Goal: Browse casually: Explore the website without a specific task or goal

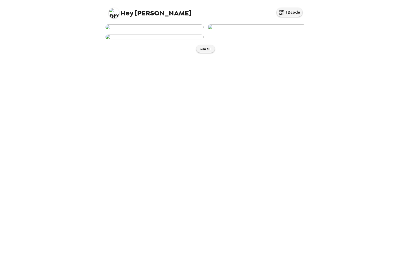
click at [289, 40] on div at bounding box center [203, 30] width 205 height 20
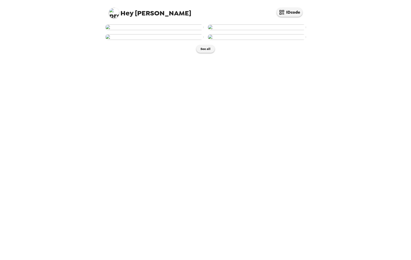
click at [153, 30] on img at bounding box center [154, 27] width 98 height 6
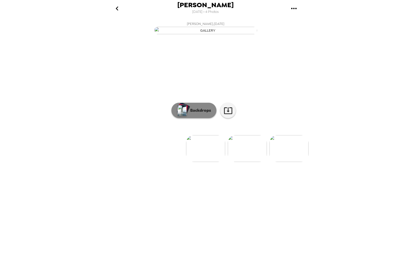
click at [187, 113] on p "Backdrops" at bounding box center [198, 110] width 23 height 6
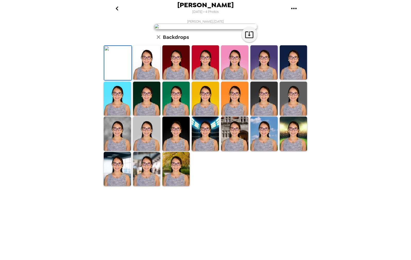
click at [260, 151] on img at bounding box center [263, 133] width 27 height 34
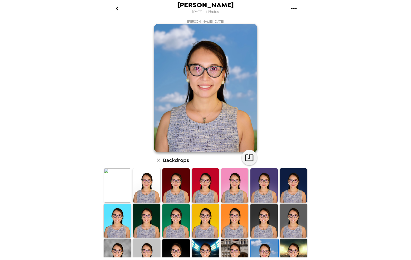
click at [149, 186] on img at bounding box center [146, 185] width 27 height 34
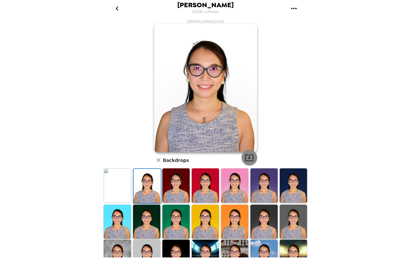
click at [248, 159] on icon "button" at bounding box center [248, 157] width 9 height 9
click at [288, 186] on img at bounding box center [292, 185] width 27 height 34
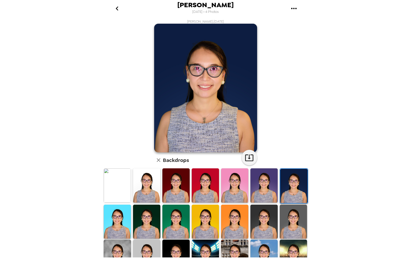
scroll to position [39, 0]
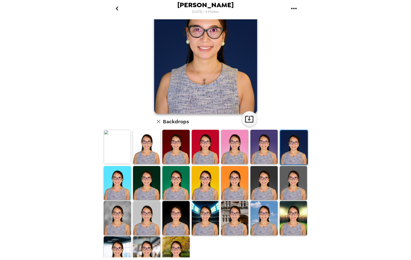
click at [229, 228] on img at bounding box center [234, 218] width 27 height 34
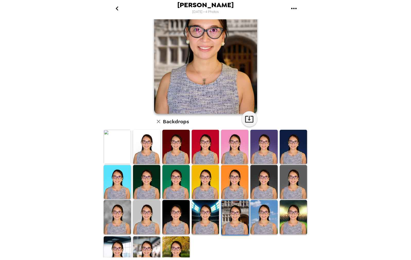
scroll to position [0, 0]
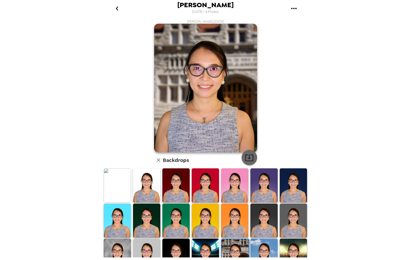
click at [250, 157] on icon "button" at bounding box center [248, 157] width 9 height 9
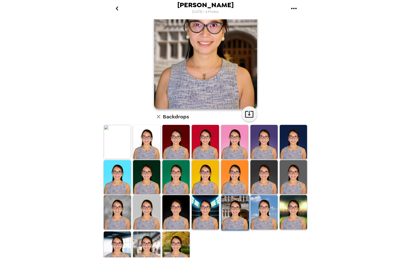
click at [138, 241] on img at bounding box center [146, 248] width 27 height 34
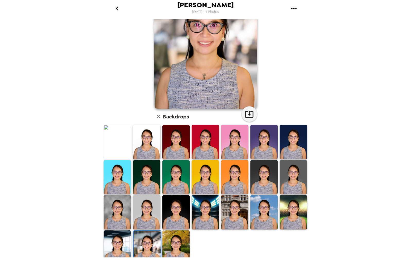
scroll to position [0, 0]
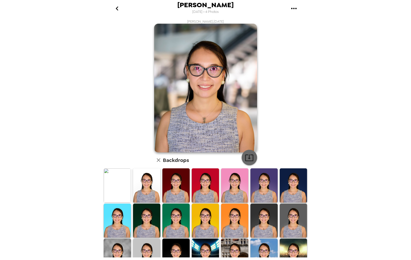
click at [246, 158] on icon "button" at bounding box center [248, 157] width 9 height 9
click at [141, 229] on img at bounding box center [146, 220] width 27 height 34
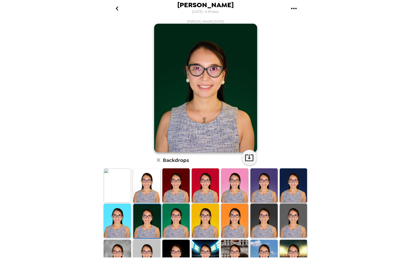
click at [265, 222] on img at bounding box center [263, 220] width 27 height 34
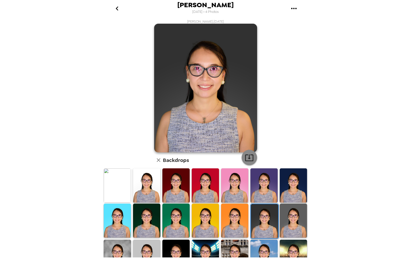
click at [249, 156] on icon "button" at bounding box center [248, 157] width 9 height 9
click at [202, 189] on img at bounding box center [205, 185] width 27 height 34
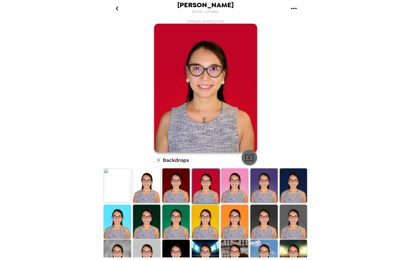
click at [249, 159] on icon "button" at bounding box center [248, 157] width 9 height 9
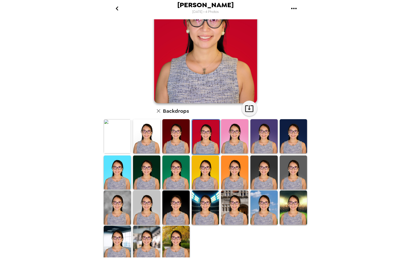
click at [123, 209] on img at bounding box center [117, 207] width 27 height 34
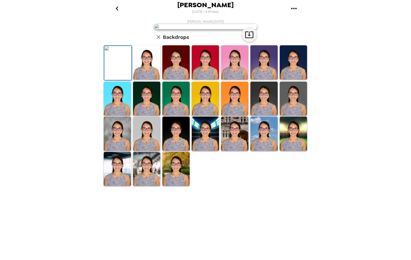
click at [117, 7] on icon "go back" at bounding box center [117, 8] width 3 height 4
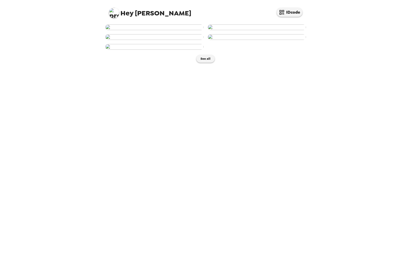
click at [169, 30] on img at bounding box center [154, 27] width 98 height 6
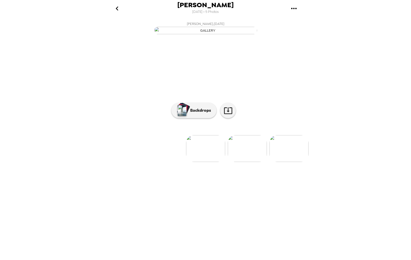
click at [252, 162] on img at bounding box center [246, 148] width 39 height 27
click at [171, 162] on img at bounding box center [164, 148] width 39 height 27
click at [245, 162] on img at bounding box center [246, 148] width 39 height 27
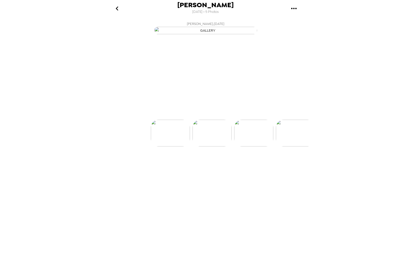
scroll to position [0, 41]
click at [206, 162] on img at bounding box center [205, 148] width 39 height 27
click at [207, 162] on img at bounding box center [205, 148] width 39 height 27
click at [162, 162] on img at bounding box center [164, 148] width 39 height 27
